Goal: Task Accomplishment & Management: Use online tool/utility

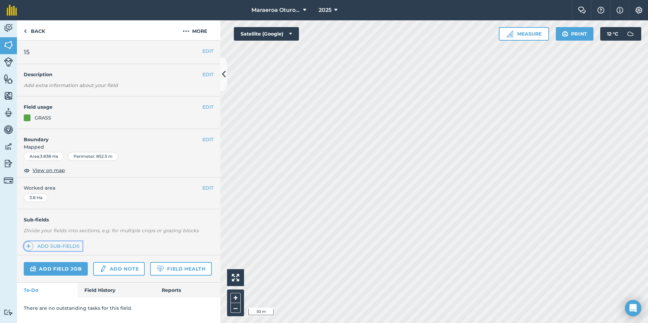
click at [50, 245] on link "Add sub-fields" at bounding box center [53, 246] width 59 height 9
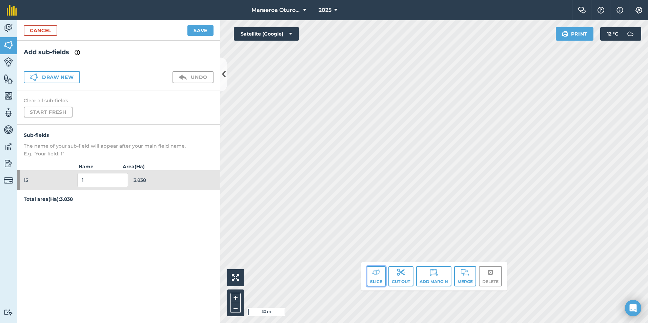
click at [372, 275] on img at bounding box center [376, 273] width 8 height 8
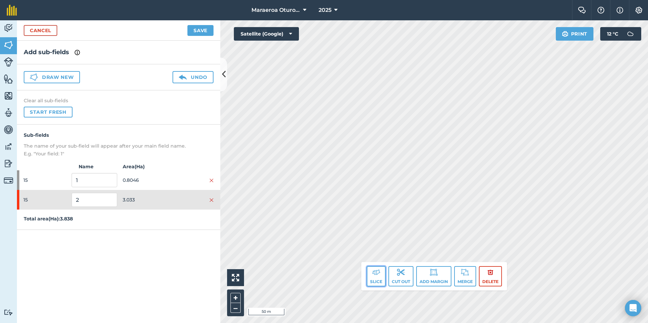
drag, startPoint x: 374, startPoint y: 276, endPoint x: 385, endPoint y: 253, distance: 26.1
click at [375, 276] on img at bounding box center [376, 273] width 8 height 8
click at [377, 274] on img at bounding box center [376, 273] width 8 height 8
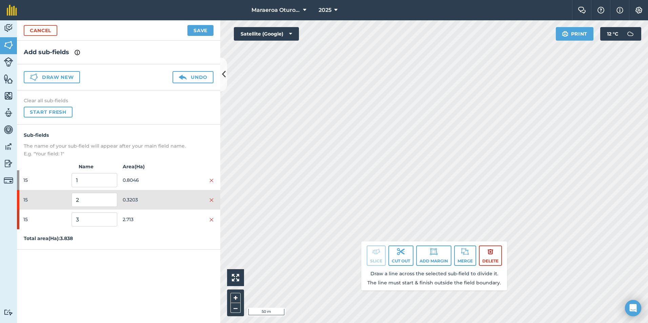
click at [158, 116] on div "Clear all sub-fields Start fresh" at bounding box center [118, 108] width 203 height 34
click at [184, 75] on img at bounding box center [183, 77] width 8 height 8
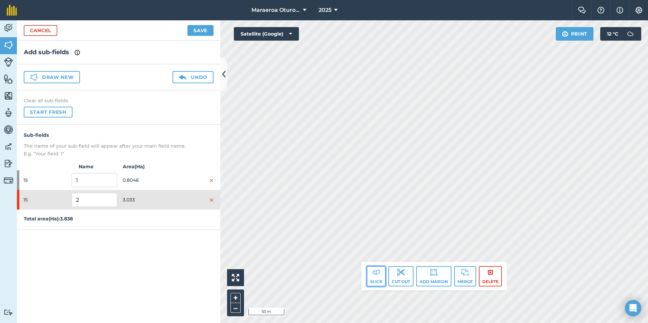
click at [377, 268] on button "Slice" at bounding box center [376, 276] width 19 height 20
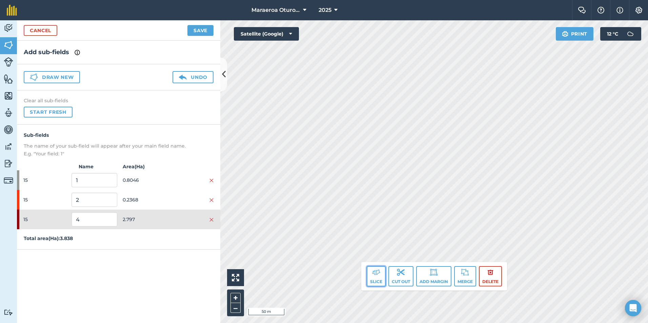
click at [374, 279] on button "Slice" at bounding box center [376, 276] width 19 height 20
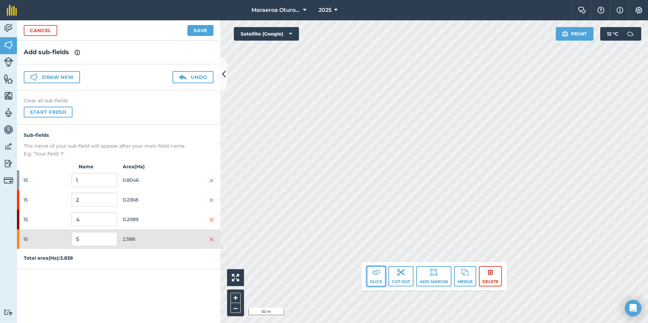
click at [372, 273] on img at bounding box center [376, 273] width 8 height 8
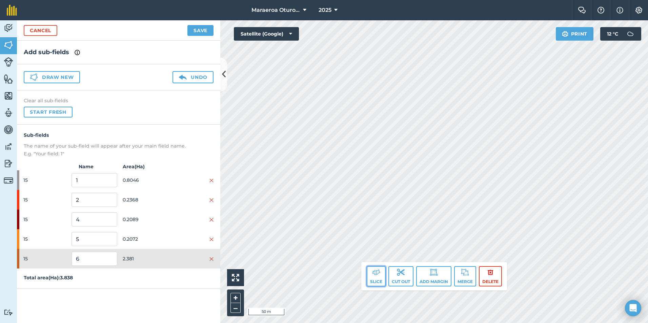
click at [378, 278] on button "Slice" at bounding box center [376, 276] width 19 height 20
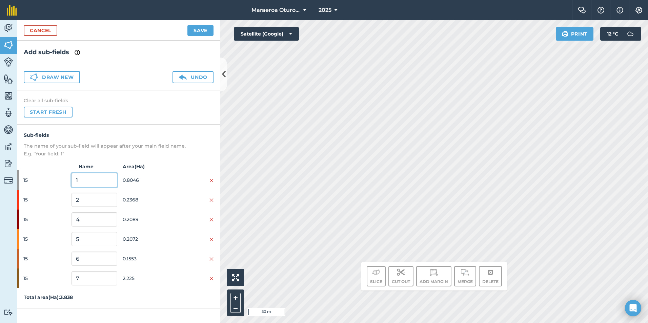
drag, startPoint x: 94, startPoint y: 179, endPoint x: 9, endPoint y: 175, distance: 85.2
click at [9, 175] on div "Activity Fields Livestock Features Maps Team Vehicles Data Reporting Billing Tu…" at bounding box center [324, 171] width 648 height 303
type input "0"
drag, startPoint x: 80, startPoint y: 198, endPoint x: 52, endPoint y: 199, distance: 28.5
click at [52, 199] on div "15 2 0.2368" at bounding box center [118, 200] width 203 height 20
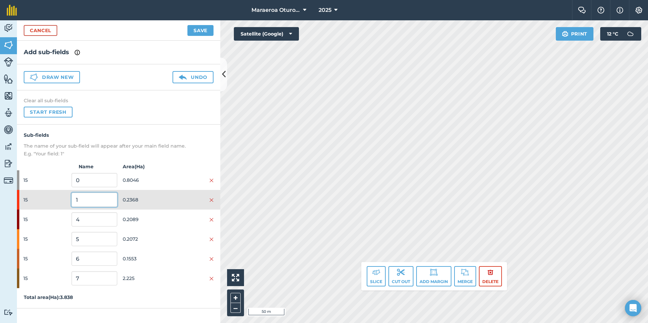
type input "1"
drag, startPoint x: 70, startPoint y: 220, endPoint x: 47, endPoint y: 218, distance: 22.8
click at [47, 218] on div "15 4 0.2089" at bounding box center [118, 220] width 203 height 20
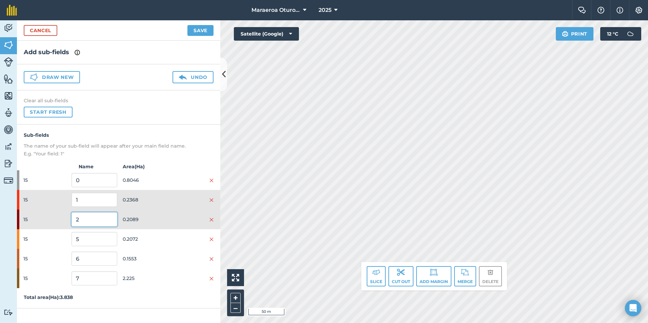
type input "2"
drag, startPoint x: 69, startPoint y: 240, endPoint x: 48, endPoint y: 238, distance: 20.4
click at [48, 239] on div "15 5 0.2072" at bounding box center [118, 240] width 203 height 20
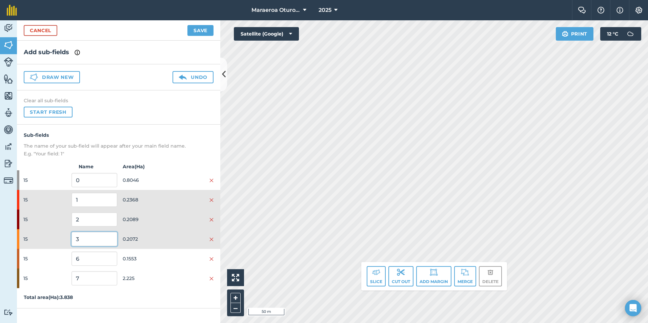
type input "3"
drag, startPoint x: 82, startPoint y: 260, endPoint x: 52, endPoint y: 258, distance: 30.2
click at [52, 259] on div "15 6 0.1553" at bounding box center [118, 259] width 203 height 20
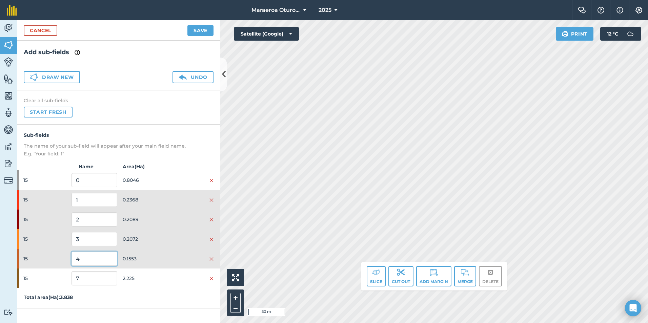
type input "4"
drag, startPoint x: 83, startPoint y: 275, endPoint x: 24, endPoint y: 275, distance: 58.7
click at [25, 276] on div "15 7 2.225" at bounding box center [118, 279] width 203 height 20
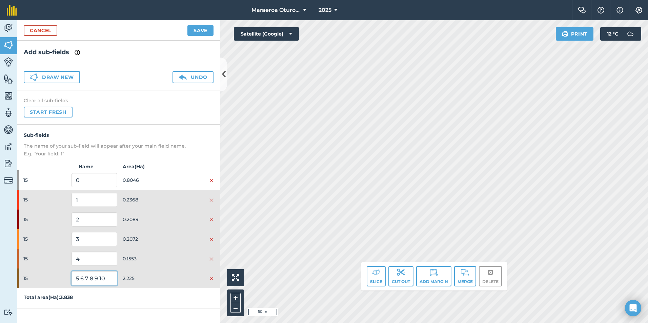
type input "5 6 7 8 9 10"
click at [198, 29] on button "Save" at bounding box center [200, 30] width 26 height 11
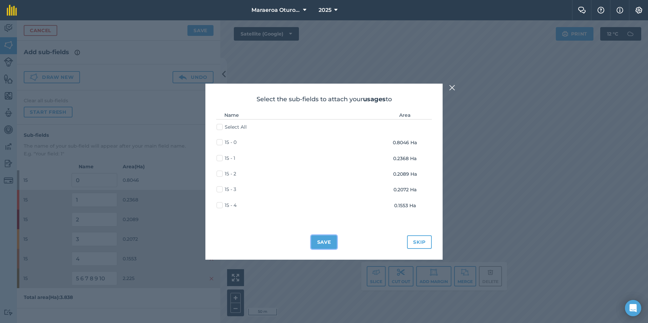
click at [325, 243] on button "Save" at bounding box center [324, 243] width 26 height 14
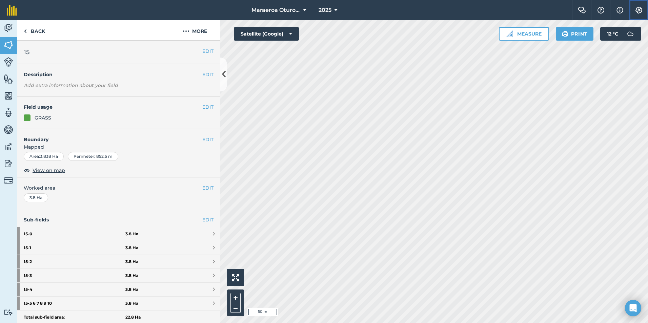
click at [638, 11] on img at bounding box center [639, 10] width 8 height 7
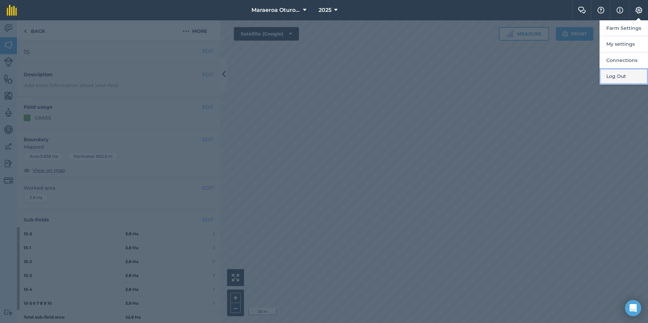
click at [620, 76] on button "Log Out" at bounding box center [624, 76] width 48 height 16
